Goal: Information Seeking & Learning: Learn about a topic

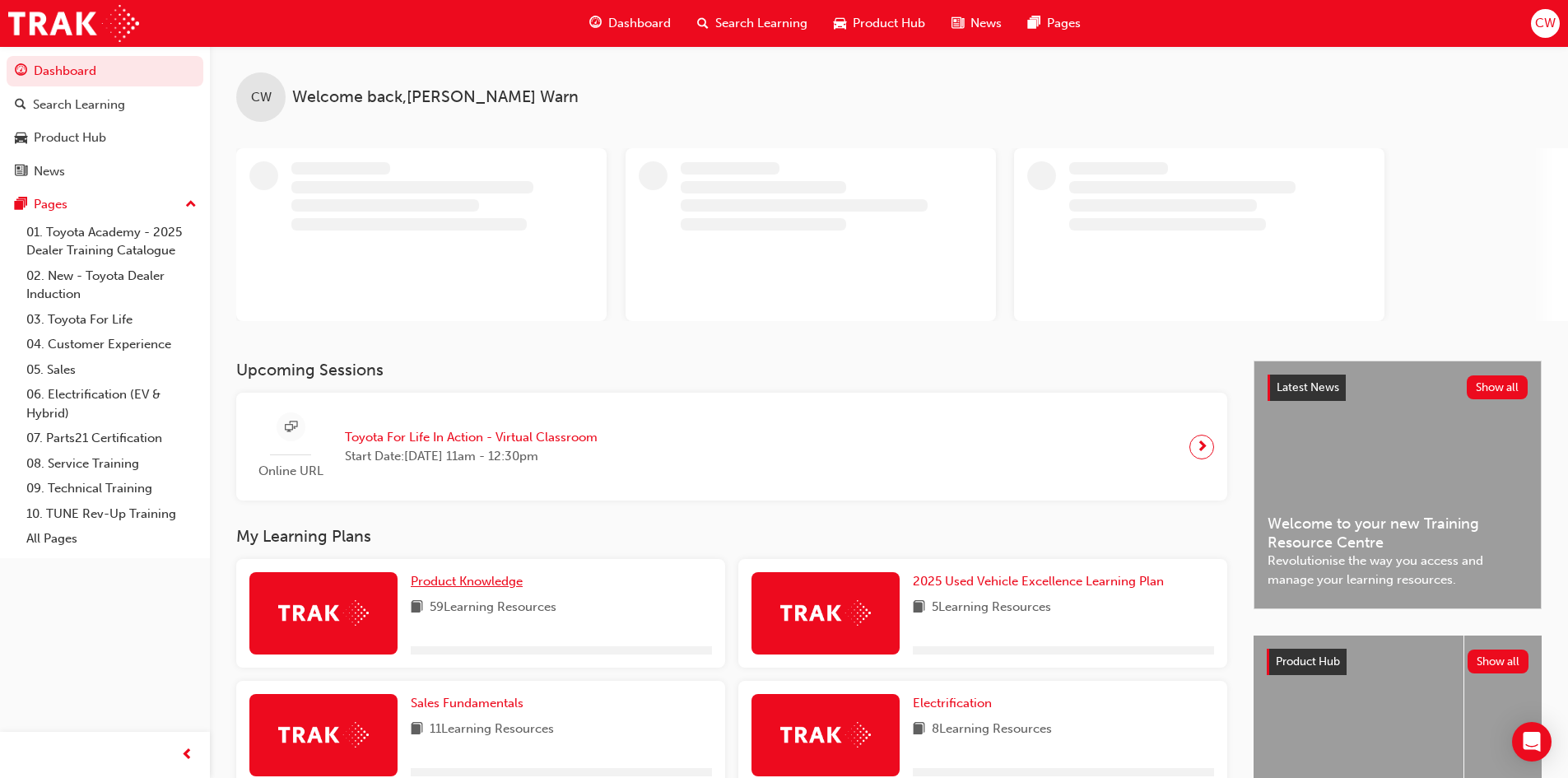
click at [465, 589] on link "Product Knowledge" at bounding box center [470, 581] width 119 height 19
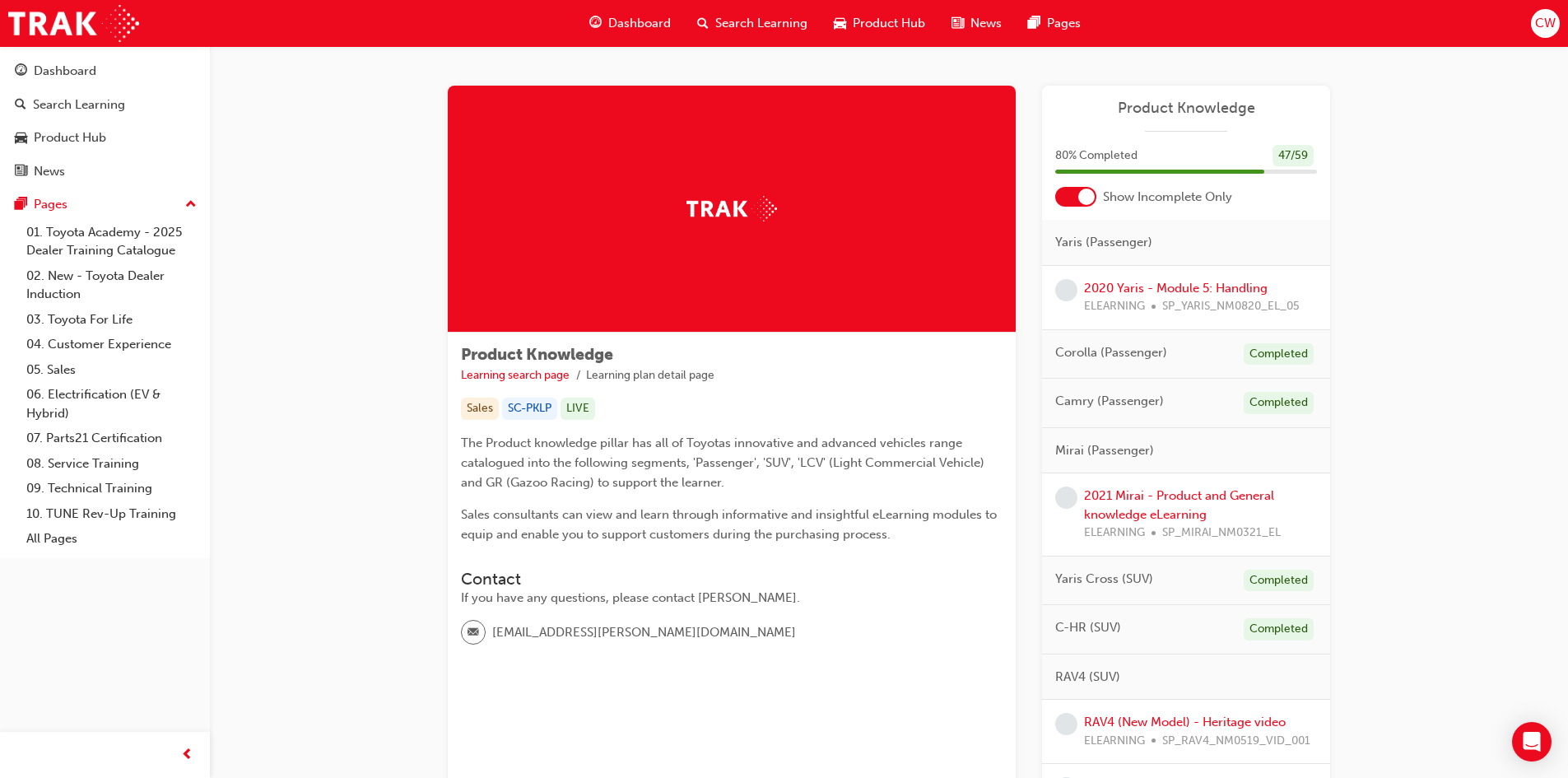
click at [1062, 196] on div at bounding box center [1076, 197] width 41 height 20
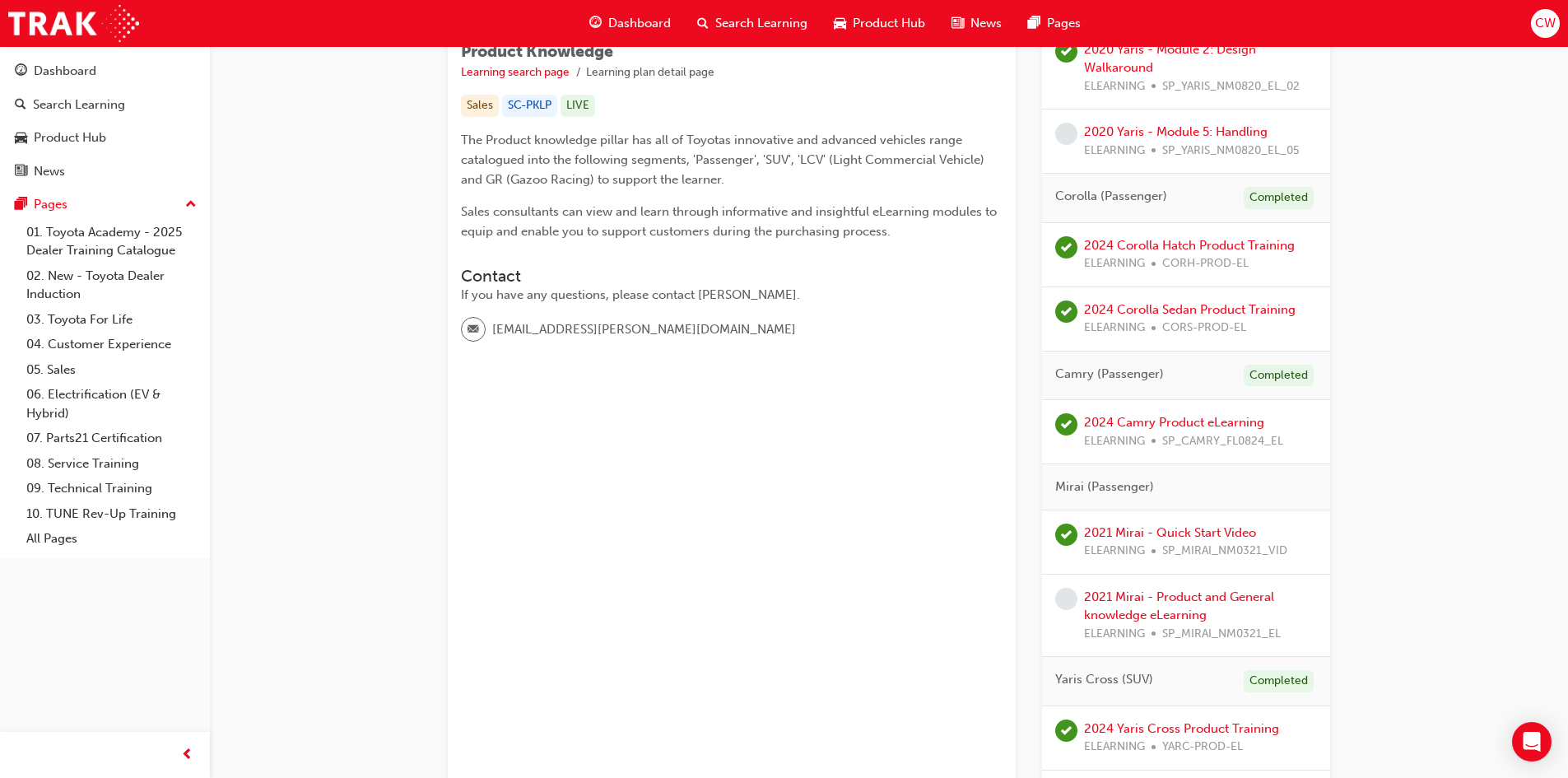
scroll to position [330, 0]
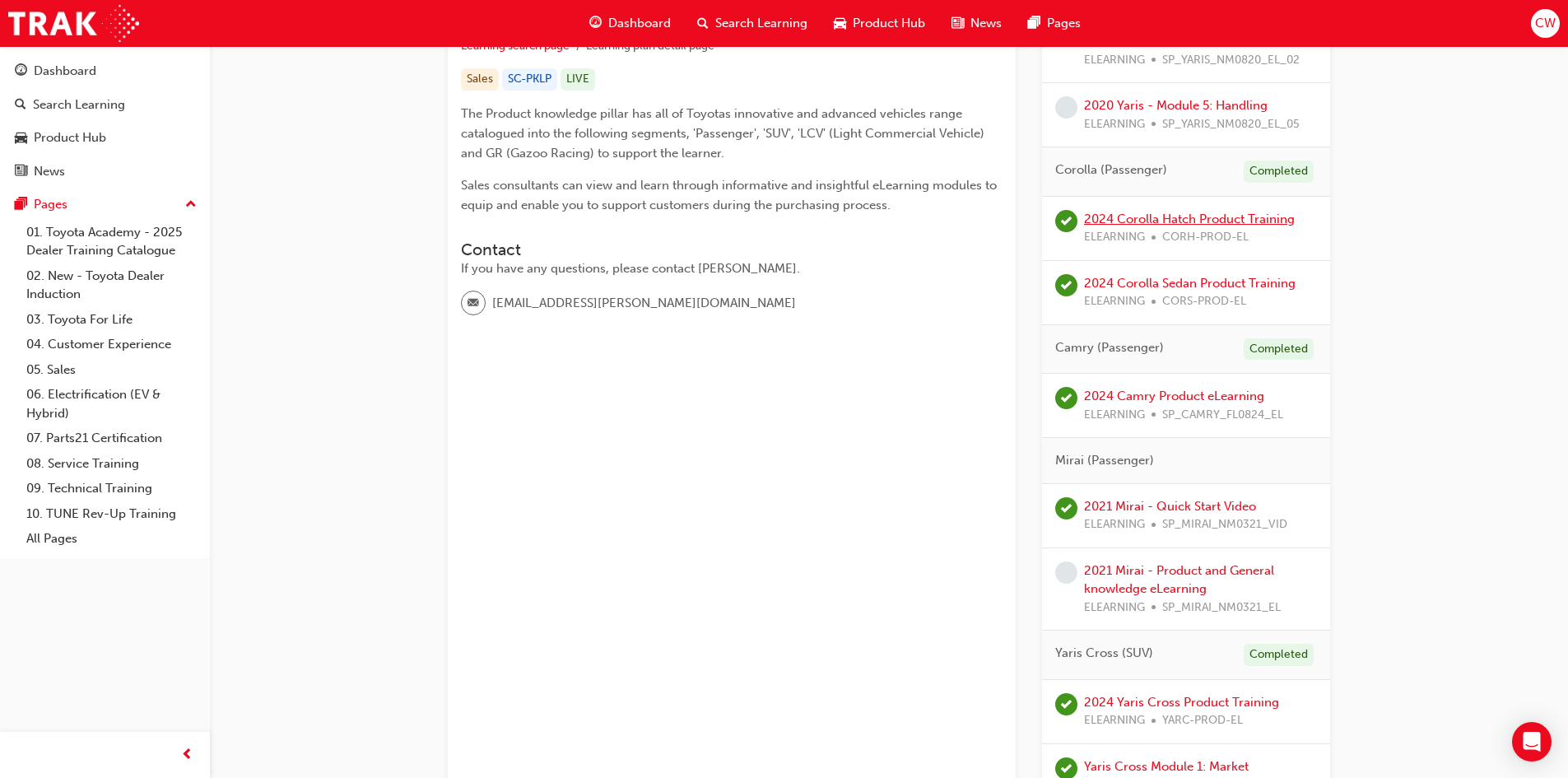
click at [1191, 219] on link "2024 Corolla Hatch Product Training" at bounding box center [1189, 219] width 211 height 15
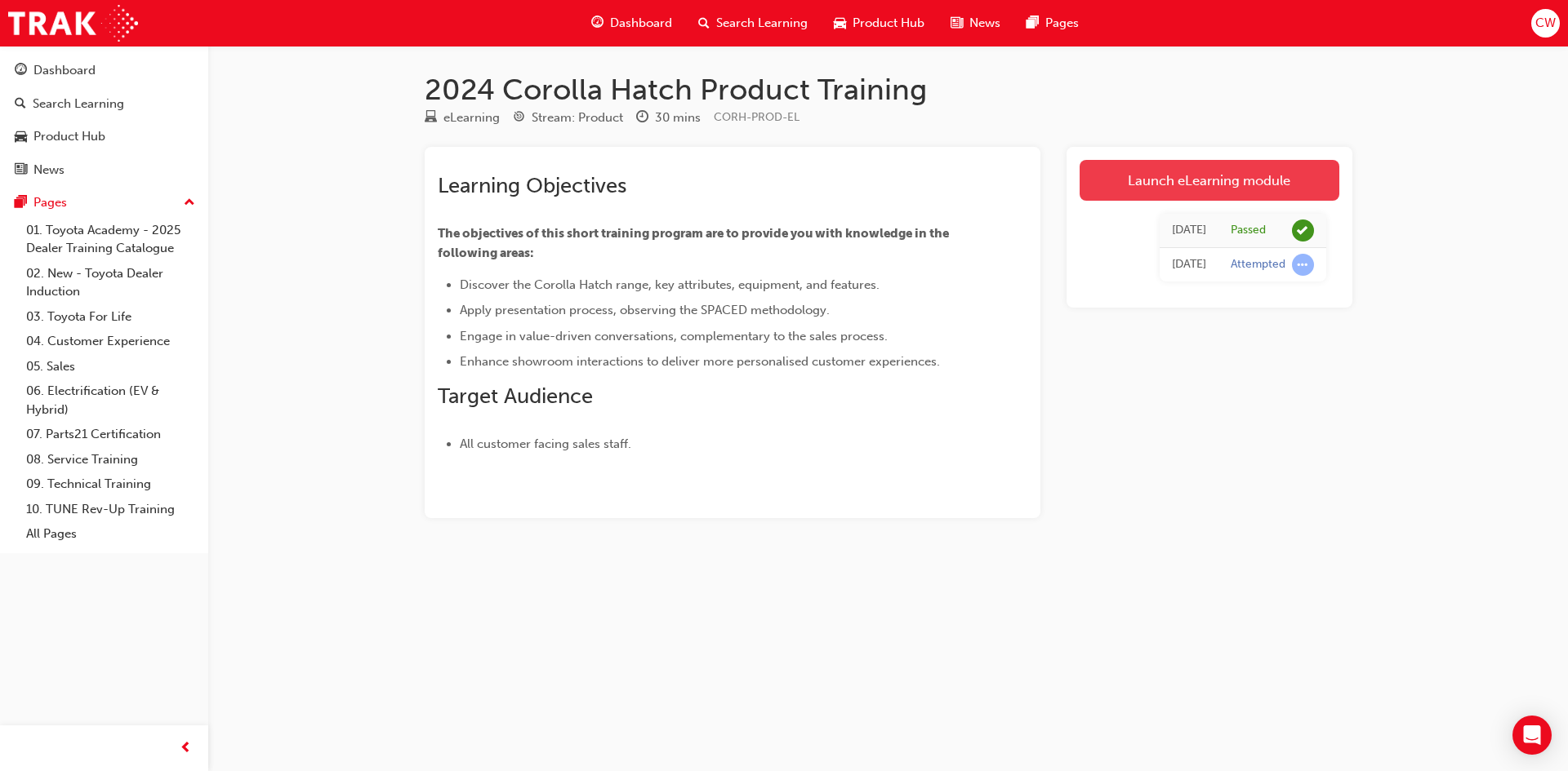
click at [1182, 190] on link "Launch eLearning module" at bounding box center [1210, 180] width 259 height 41
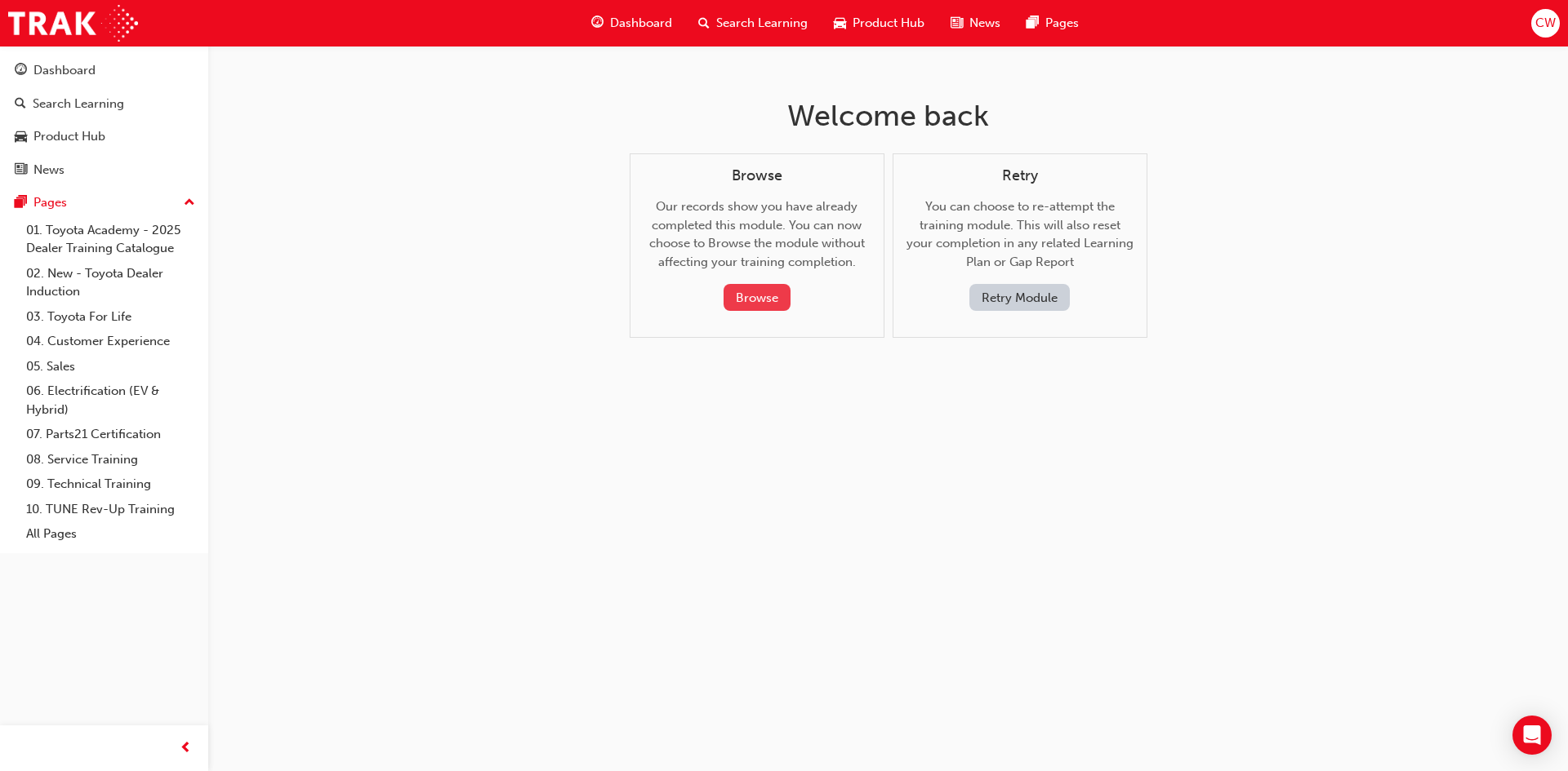
click at [751, 290] on button "Browse" at bounding box center [757, 298] width 67 height 27
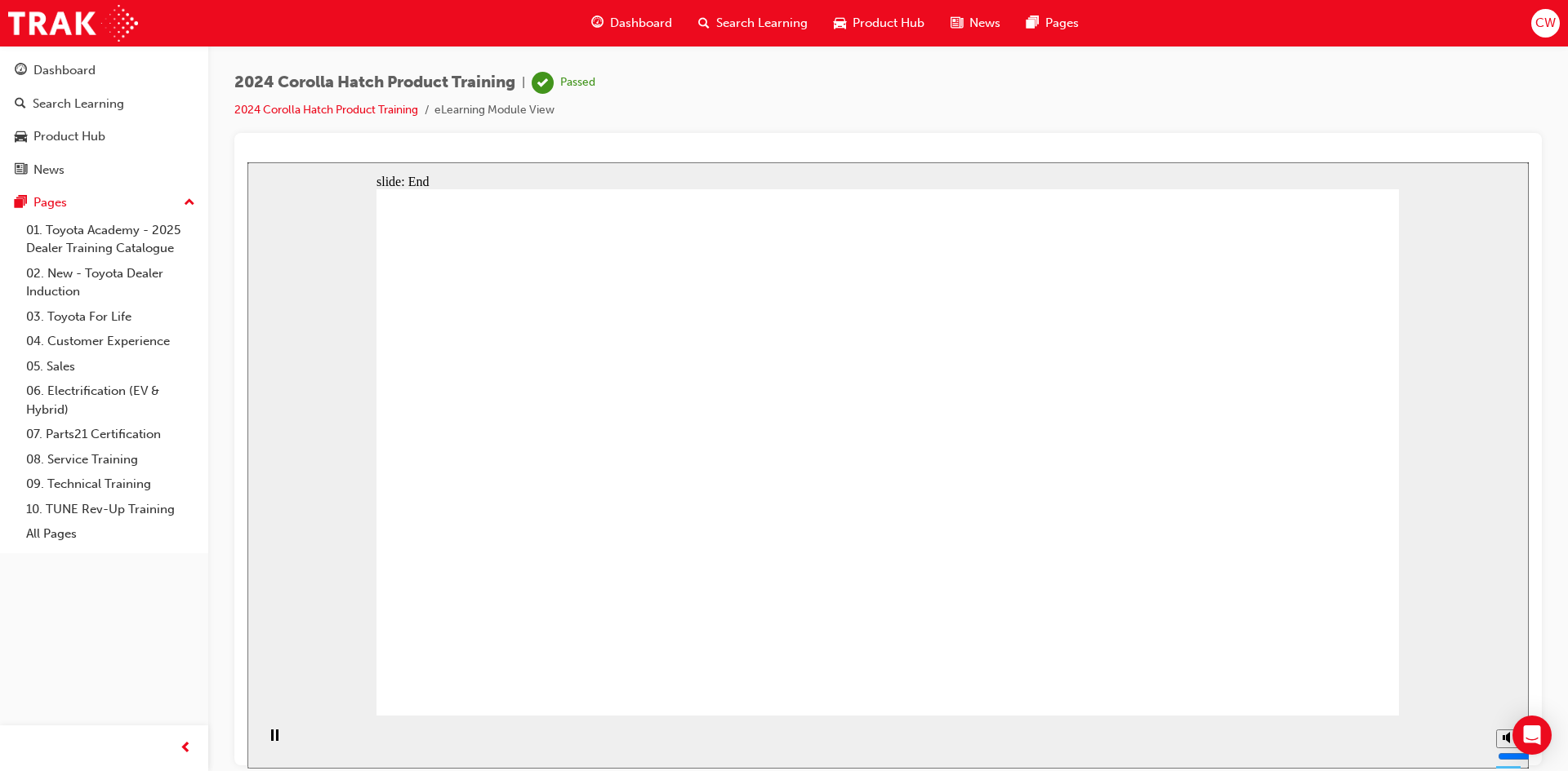
drag, startPoint x: 571, startPoint y: 599, endPoint x: 501, endPoint y: 599, distance: 70.0
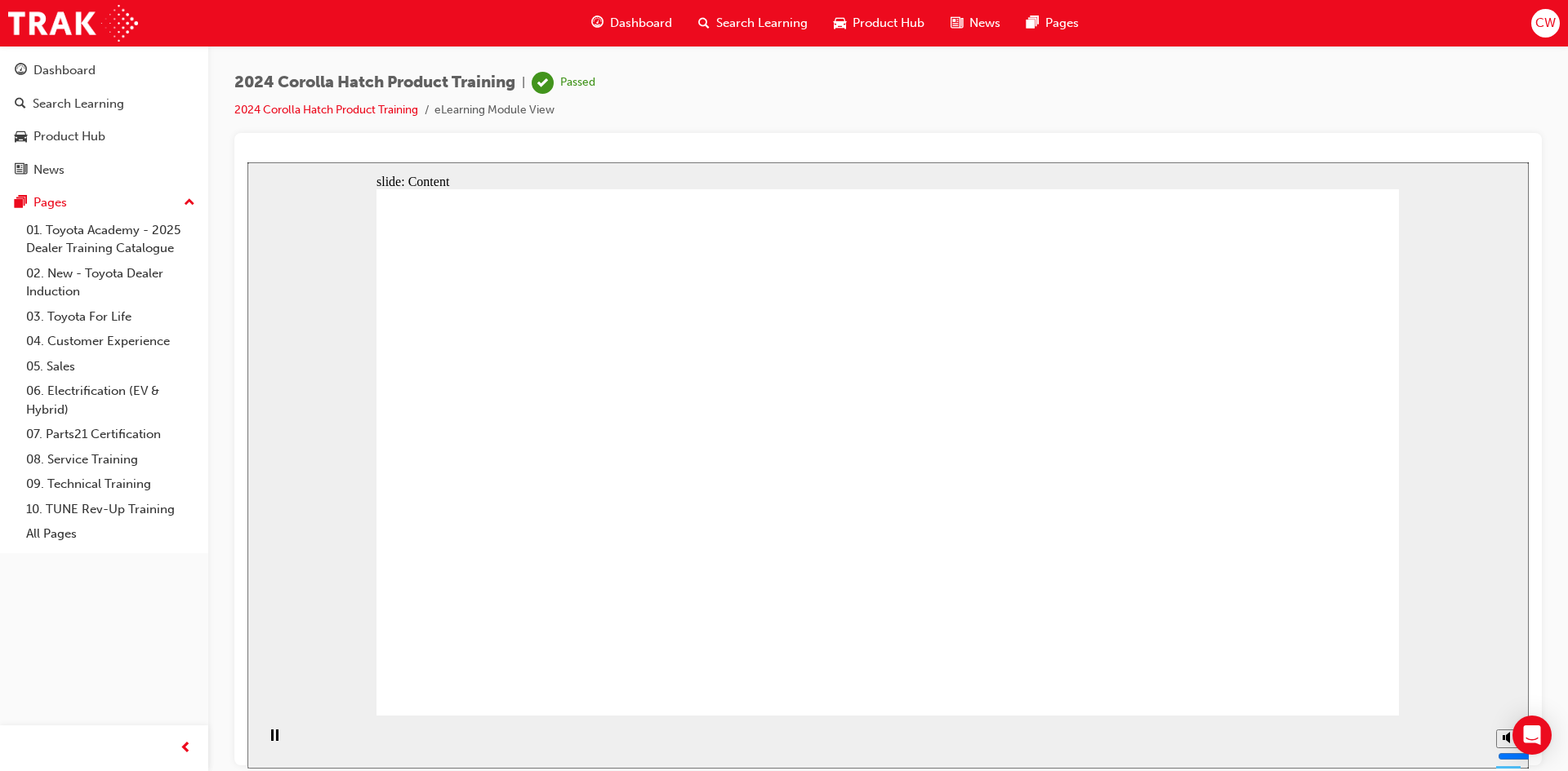
drag, startPoint x: 1294, startPoint y: 688, endPoint x: 1294, endPoint y: 677, distance: 11.0
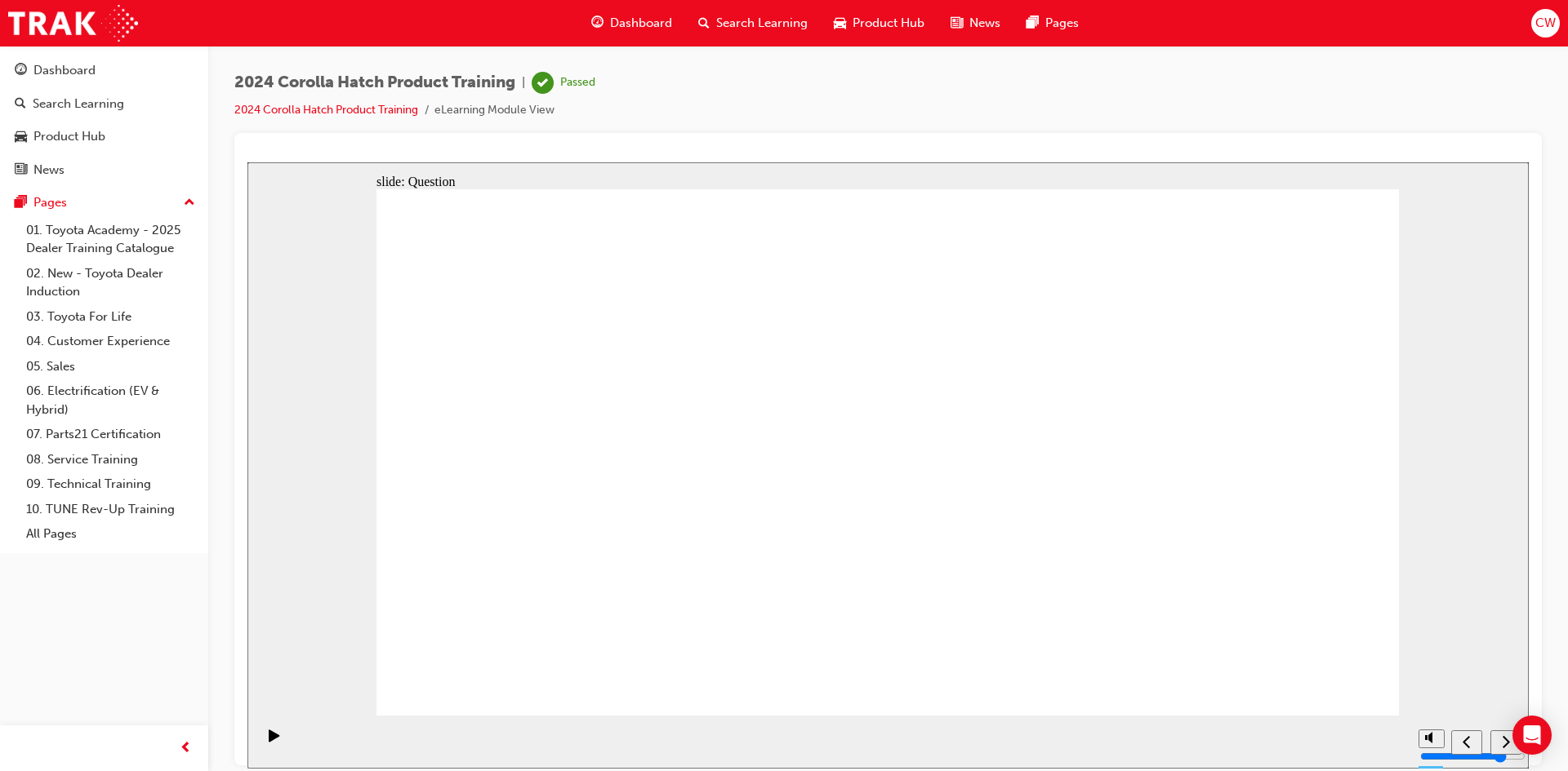
drag, startPoint x: 1239, startPoint y: 404, endPoint x: 1179, endPoint y: 412, distance: 60.5
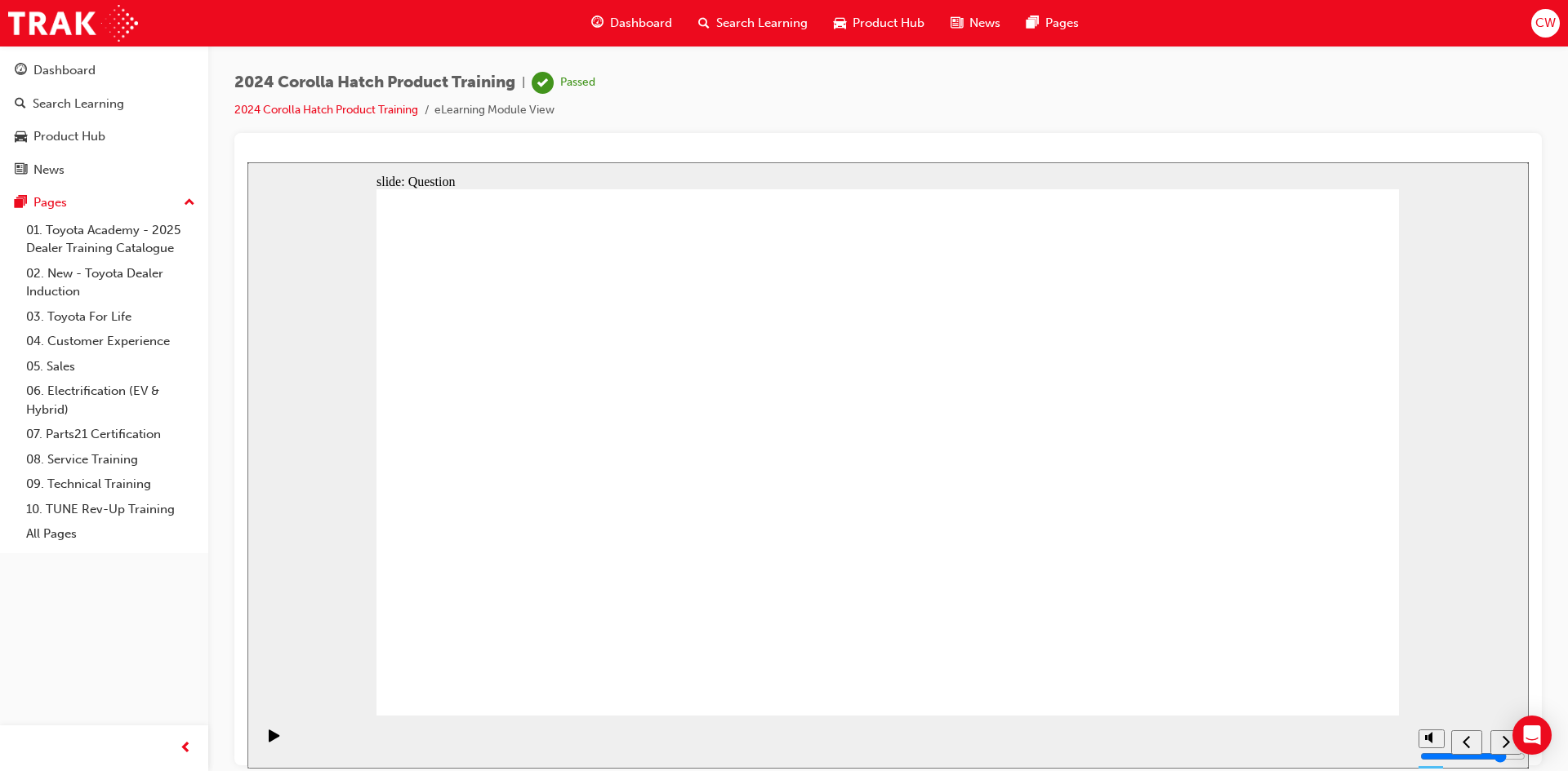
drag, startPoint x: 1077, startPoint y: 467, endPoint x: 992, endPoint y: 482, distance: 86.3
drag, startPoint x: 850, startPoint y: 468, endPoint x: 802, endPoint y: 455, distance: 49.7
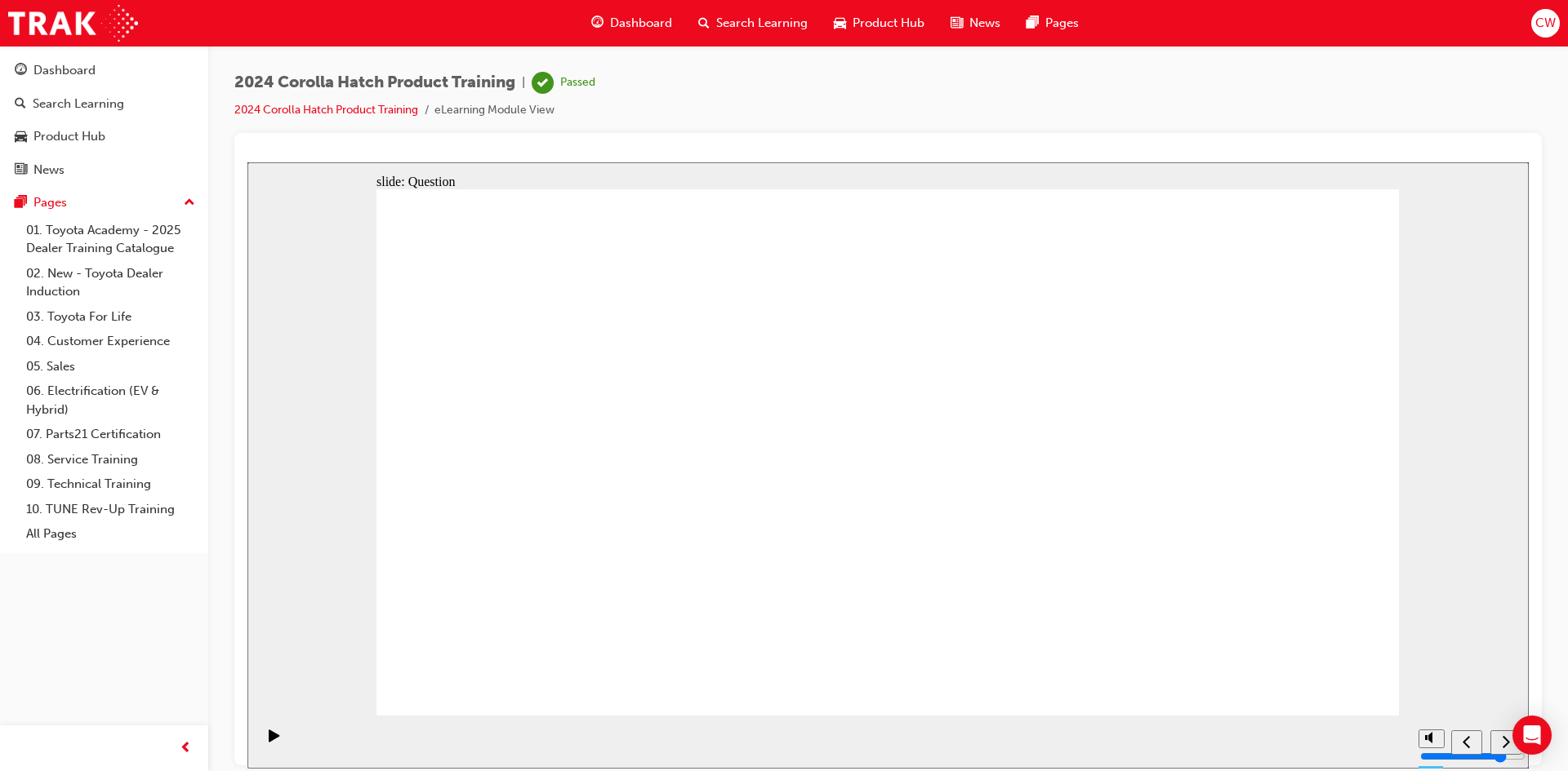
drag, startPoint x: 744, startPoint y: 451, endPoint x: 603, endPoint y: 439, distance: 141.5
drag, startPoint x: 531, startPoint y: 458, endPoint x: 537, endPoint y: 540, distance: 82.2
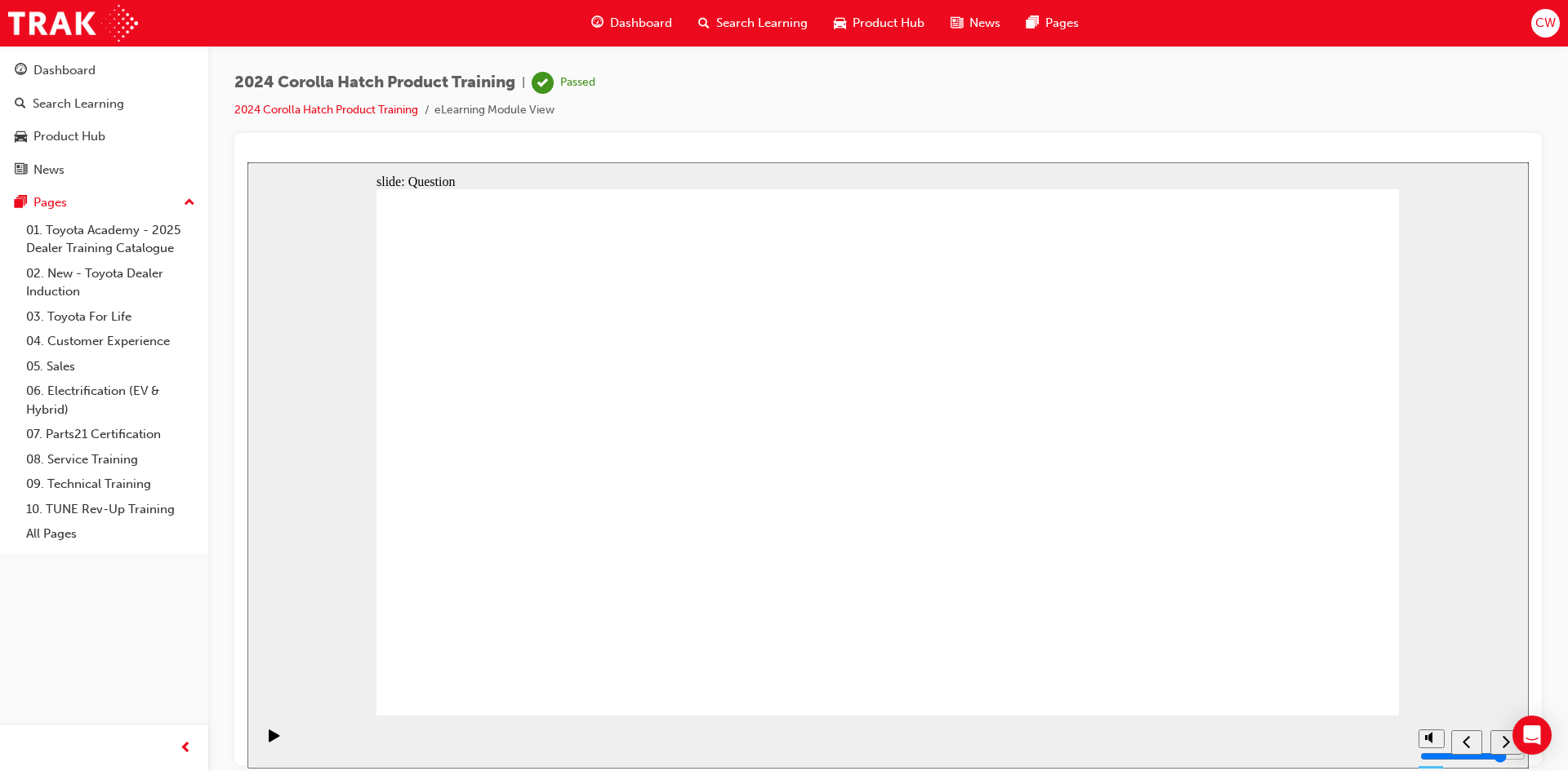
click at [1507, 745] on icon "Next (Ctrl+Alt+Period)" at bounding box center [1507, 740] width 8 height 13
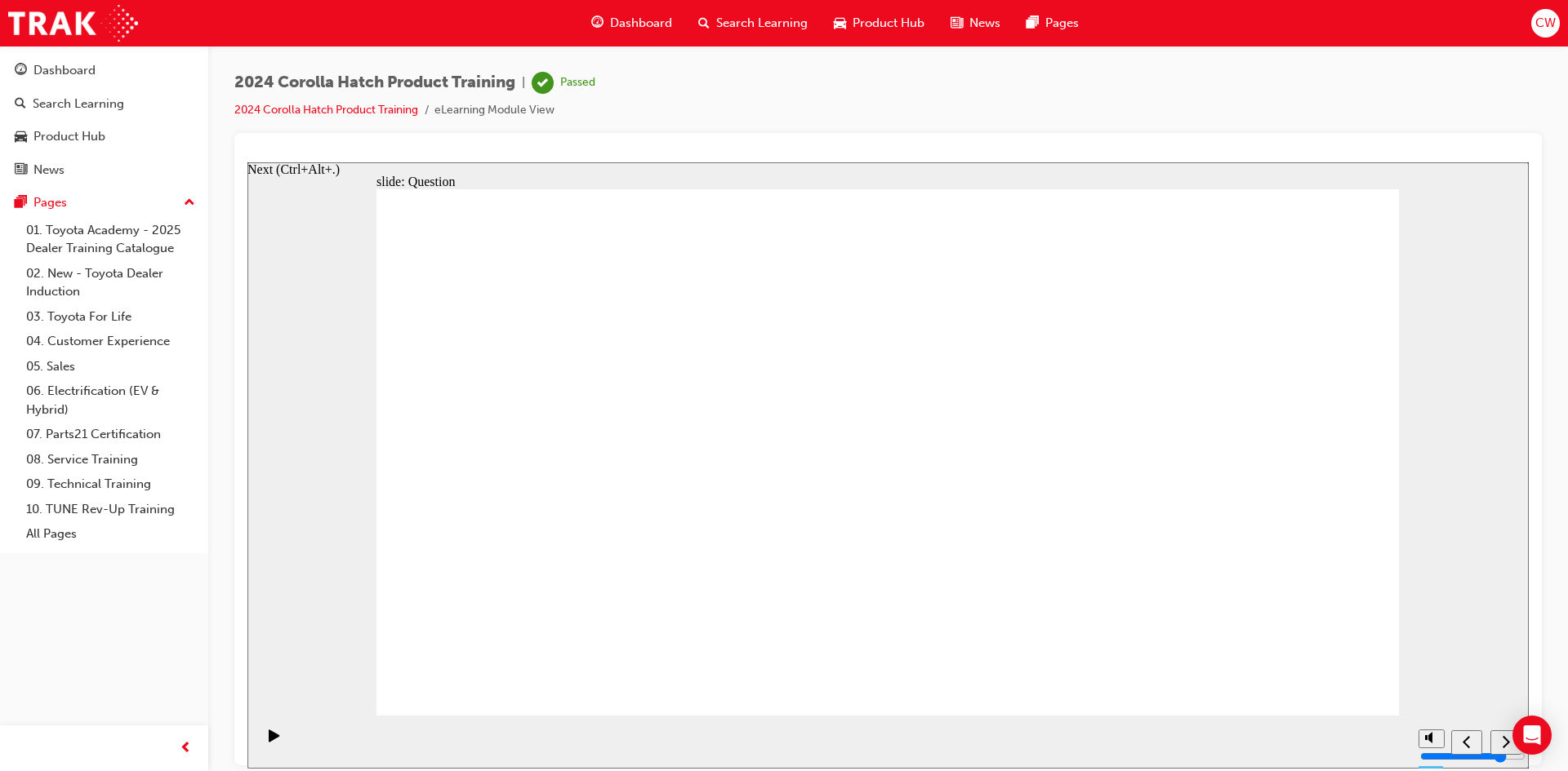
click at [1507, 738] on icon "Next (Ctrl+Alt+Period)" at bounding box center [1506, 741] width 8 height 15
click at [1507, 682] on polygon "Mute (Ctrl+Alt+M)" at bounding box center [1508, 676] width 4 height 12
click at [1507, 682] on polygon "Unmute (Ctrl+Alt+M)" at bounding box center [1508, 676] width 4 height 12
type input "8"
